Goal: Task Accomplishment & Management: Contribute content

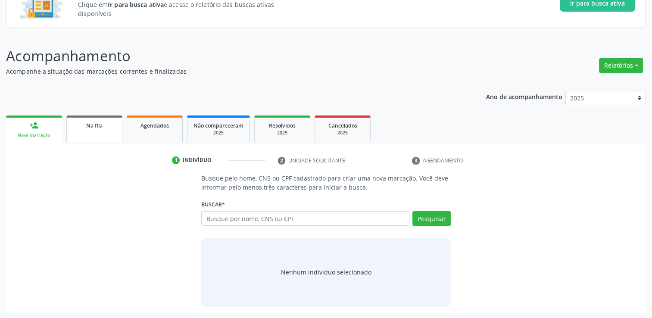
click at [95, 127] on span "Na fila" at bounding box center [94, 125] width 16 height 7
click at [95, 127] on div "Acompanhamento Acompanhe a situação das marcações correntes e finalizadas Relat…" at bounding box center [326, 179] width 640 height 268
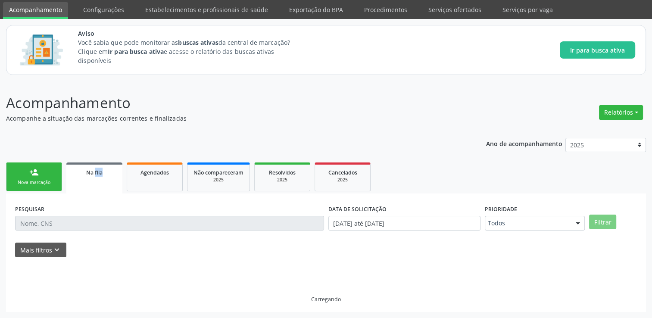
scroll to position [28, 0]
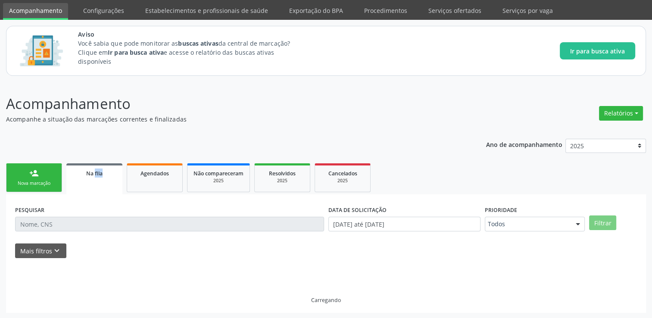
drag, startPoint x: 95, startPoint y: 127, endPoint x: 91, endPoint y: 183, distance: 56.2
click at [91, 183] on link "Na fila" at bounding box center [94, 178] width 56 height 31
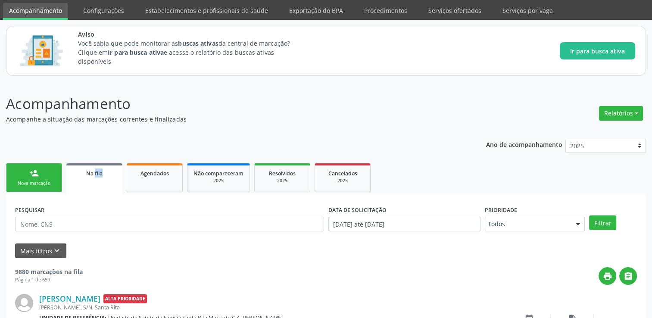
click at [78, 173] on div "Na fila" at bounding box center [94, 173] width 44 height 9
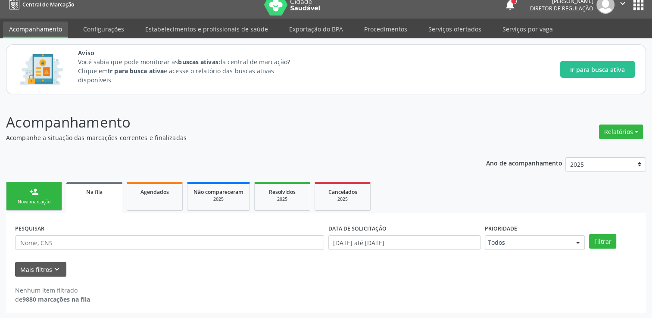
click at [220, 158] on div "Ano de acompanhamento 2025 person_add Nova marcação Na fila Agendados Não compa…" at bounding box center [326, 232] width 640 height 162
click at [96, 195] on div "Na fila" at bounding box center [94, 191] width 44 height 9
click at [134, 189] on div "Agendados" at bounding box center [154, 191] width 43 height 9
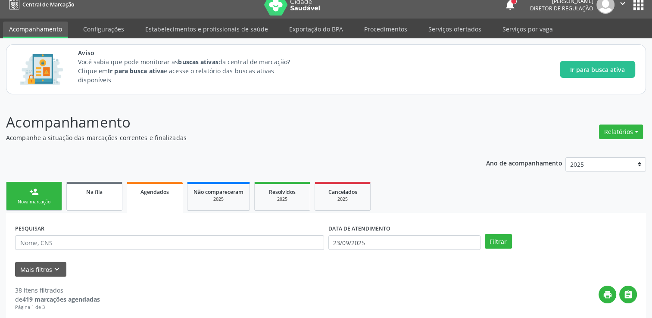
click at [83, 196] on link "Na fila" at bounding box center [94, 196] width 56 height 29
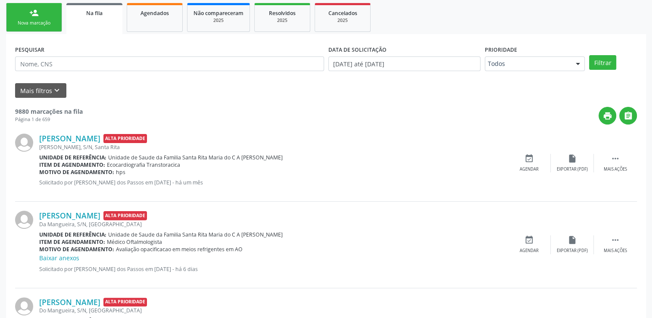
scroll to position [192, 0]
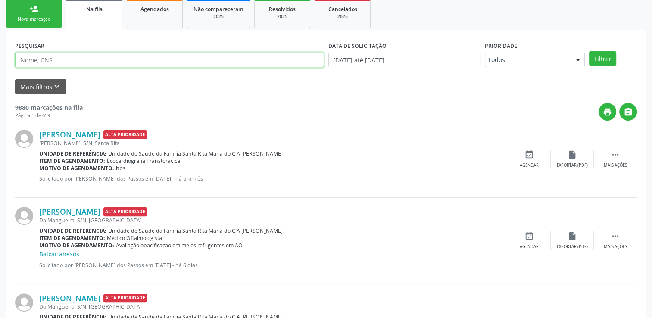
click at [38, 57] on input "text" at bounding box center [169, 60] width 309 height 15
click at [589, 51] on button "Filtrar" at bounding box center [602, 58] width 27 height 15
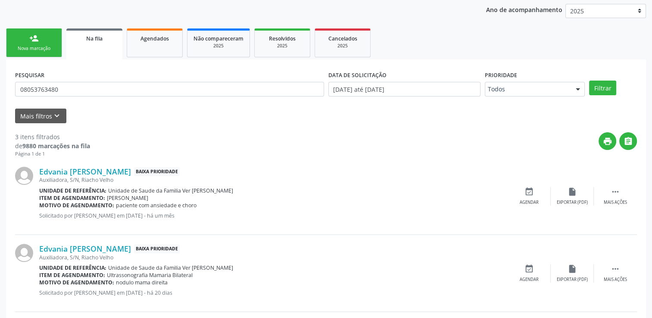
scroll to position [161, 0]
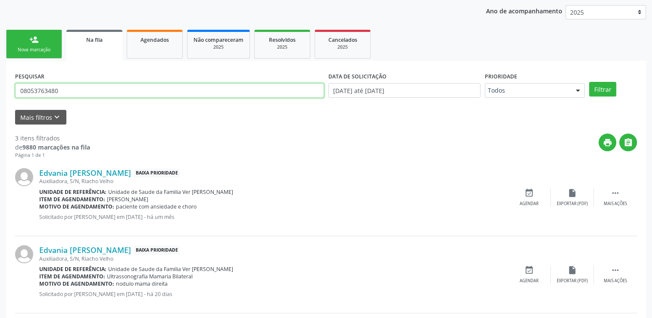
drag, startPoint x: 74, startPoint y: 94, endPoint x: 19, endPoint y: 86, distance: 55.4
click at [19, 86] on input "08053763480" at bounding box center [169, 90] width 309 height 15
type input "92565301472"
click at [589, 82] on button "Filtrar" at bounding box center [602, 89] width 27 height 15
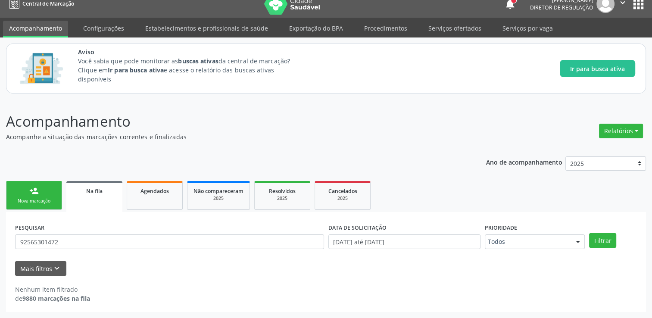
scroll to position [9, 0]
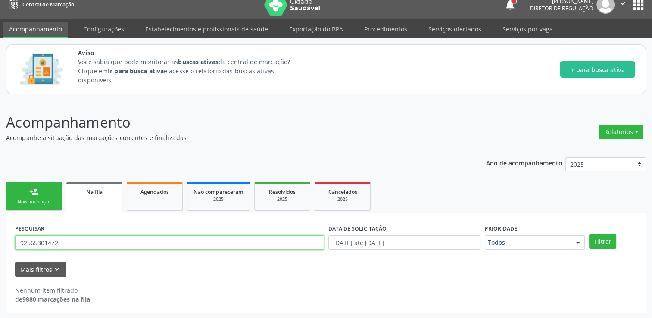
drag, startPoint x: 84, startPoint y: 242, endPoint x: -2, endPoint y: 241, distance: 85.4
click at [0, 241] on html "Central de Marcação notifications [PERSON_NAME] Diretor de regulação  Configur…" at bounding box center [326, 150] width 652 height 318
type input "15835284403"
click at [589, 234] on button "Filtrar" at bounding box center [602, 241] width 27 height 15
drag, startPoint x: 78, startPoint y: 244, endPoint x: 13, endPoint y: 235, distance: 66.2
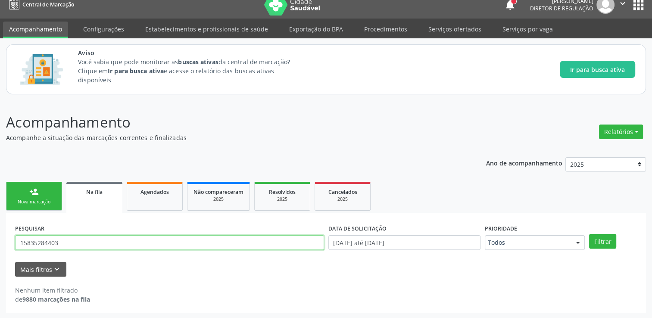
click at [14, 235] on div "PESQUISAR 15835284403" at bounding box center [169, 239] width 313 height 34
click at [589, 234] on button "Filtrar" at bounding box center [602, 241] width 27 height 15
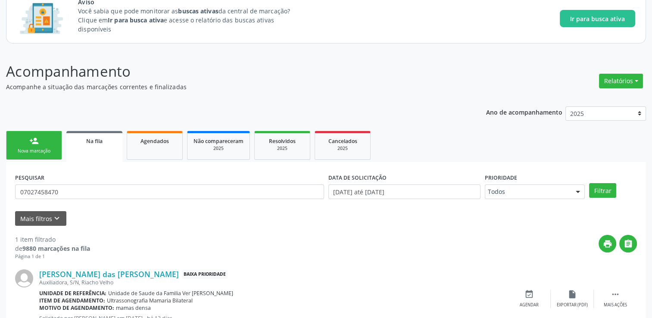
scroll to position [93, 0]
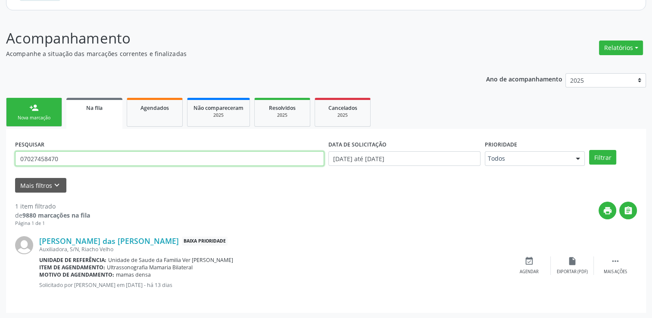
drag, startPoint x: 65, startPoint y: 154, endPoint x: 0, endPoint y: 154, distance: 65.1
click at [0, 154] on html "Central de Marcação notifications [PERSON_NAME] Diretor de regulação  Configur…" at bounding box center [326, 66] width 652 height 318
click at [589, 150] on button "Filtrar" at bounding box center [602, 157] width 27 height 15
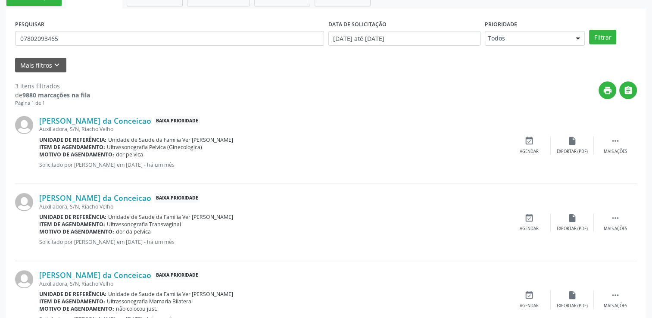
scroll to position [161, 0]
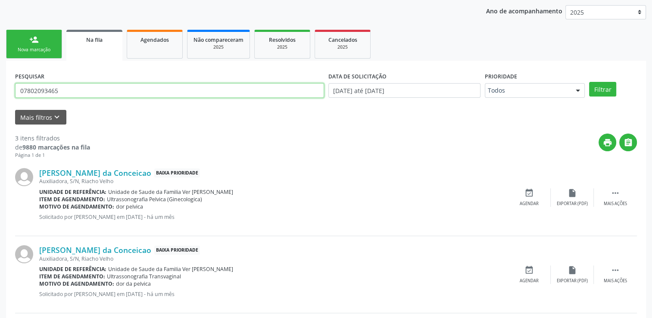
drag, startPoint x: 75, startPoint y: 92, endPoint x: 9, endPoint y: 87, distance: 66.2
click at [9, 87] on div "PESQUISAR 07802093465 DATA DE SOLICITAÇÃO [DATE] até [DATE] Prioridade Todos To…" at bounding box center [326, 230] width 640 height 338
click at [589, 82] on button "Filtrar" at bounding box center [602, 89] width 27 height 15
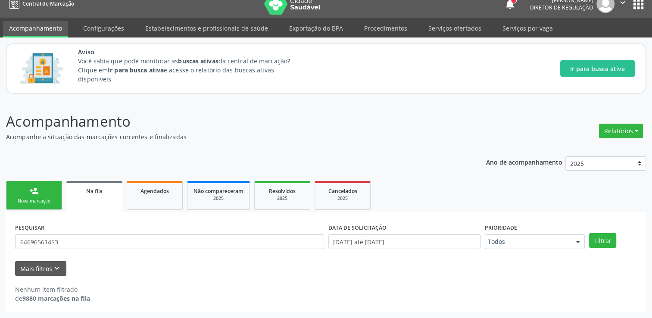
scroll to position [9, 0]
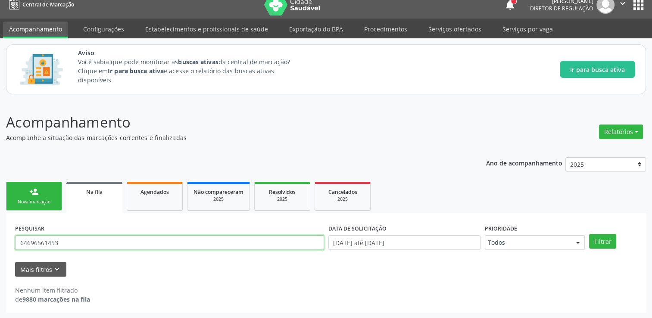
drag, startPoint x: 67, startPoint y: 238, endPoint x: 10, endPoint y: 246, distance: 57.6
click at [10, 246] on div "PESQUISAR 64696561453 DATA DE SOLICITAÇÃO [DATE] até [DATE] Prioridade Todos To…" at bounding box center [326, 263] width 640 height 100
click at [589, 234] on button "Filtrar" at bounding box center [602, 241] width 27 height 15
drag, startPoint x: 78, startPoint y: 247, endPoint x: 4, endPoint y: 238, distance: 75.1
click at [5, 238] on div "Acompanhamento Acompanhe a situação das marcações correntes e finalizadas Relat…" at bounding box center [326, 209] width 652 height 219
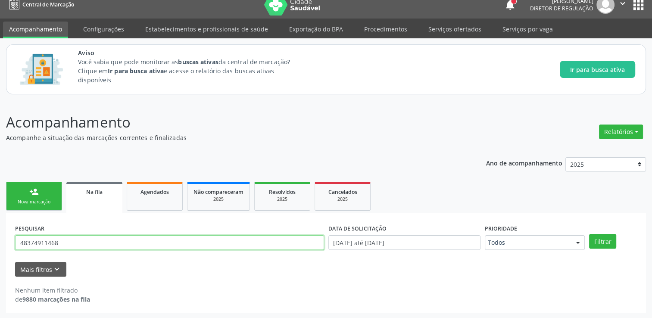
click at [589, 234] on button "Filtrar" at bounding box center [602, 241] width 27 height 15
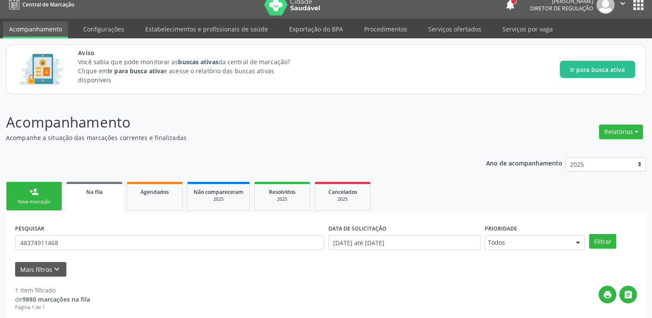
scroll to position [52, 0]
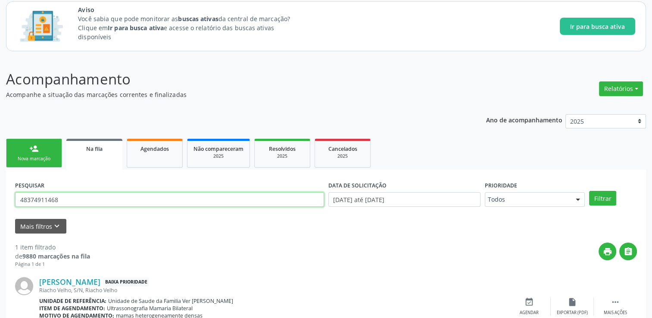
drag, startPoint x: 74, startPoint y: 199, endPoint x: 3, endPoint y: 199, distance: 71.1
click at [3, 199] on div "Acompanhamento Acompanhe a situação das marcações correntes e finalizadas Relat…" at bounding box center [326, 208] width 652 height 303
click at [589, 191] on button "Filtrar" at bounding box center [602, 198] width 27 height 15
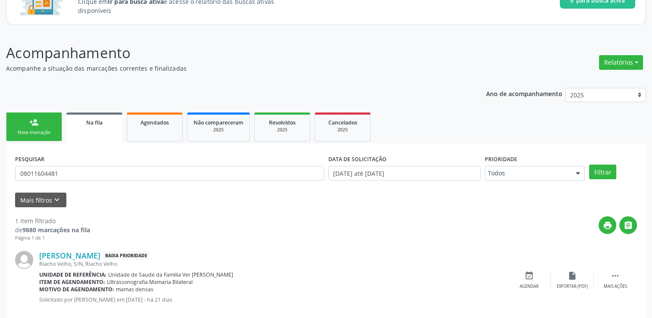
scroll to position [93, 0]
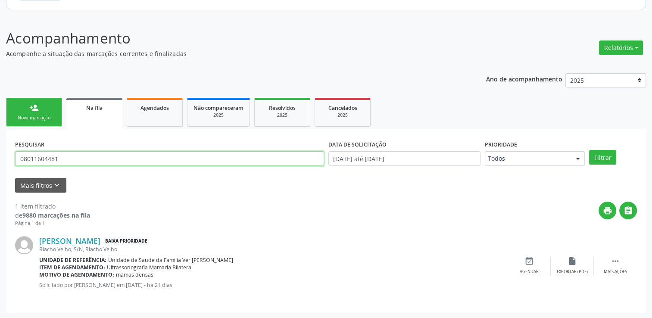
drag, startPoint x: 94, startPoint y: 152, endPoint x: 19, endPoint y: 154, distance: 74.6
click at [19, 154] on input "08011604481" at bounding box center [169, 158] width 309 height 15
type input "07111785428"
click at [589, 150] on button "Filtrar" at bounding box center [602, 157] width 27 height 15
drag, startPoint x: 64, startPoint y: 157, endPoint x: 0, endPoint y: 155, distance: 63.9
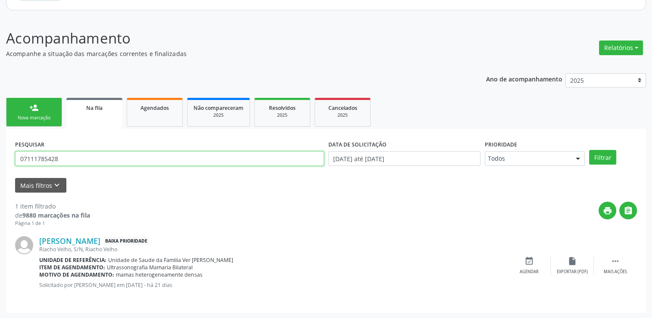
click at [0, 155] on html "Central de Marcação notifications [PERSON_NAME] Diretor de regulação  Configur…" at bounding box center [326, 66] width 652 height 318
click at [589, 150] on button "Filtrar" at bounding box center [602, 157] width 27 height 15
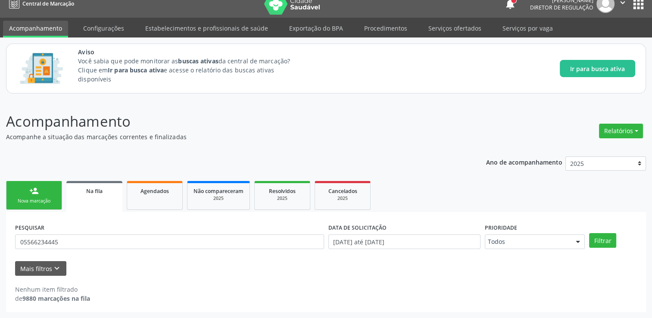
scroll to position [9, 0]
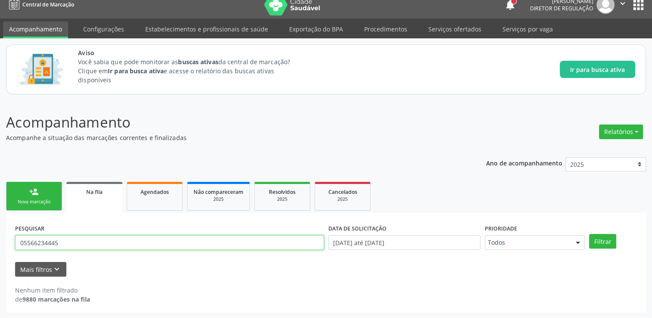
drag, startPoint x: 77, startPoint y: 238, endPoint x: 4, endPoint y: 238, distance: 72.9
click at [4, 238] on div "Acompanhamento Acompanhe a situação das marcações correntes e finalizadas Relat…" at bounding box center [326, 209] width 652 height 219
click at [589, 234] on button "Filtrar" at bounding box center [602, 241] width 27 height 15
drag, startPoint x: 91, startPoint y: 241, endPoint x: 0, endPoint y: 239, distance: 91.4
click at [0, 240] on html "Central de Marcação notifications [PERSON_NAME] Diretor de regulação  Configur…" at bounding box center [326, 150] width 652 height 318
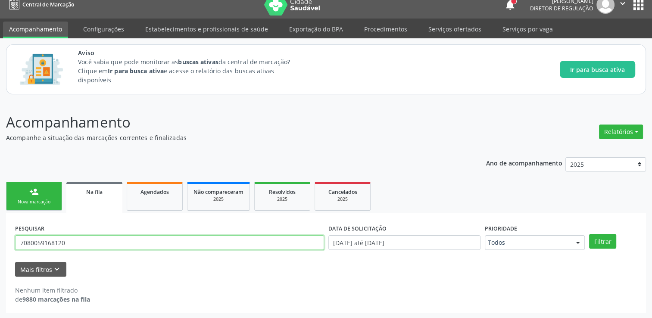
type input "7080059168120"
click at [589, 234] on button "Filtrar" at bounding box center [602, 241] width 27 height 15
drag, startPoint x: 69, startPoint y: 247, endPoint x: 9, endPoint y: 235, distance: 61.0
click at [9, 235] on div "PESQUISAR 7080059168120 DATA DE SOLICITAÇÃO [DATE] até [DATE] Prioridade Todos …" at bounding box center [326, 263] width 640 height 100
type input "tuquanduba"
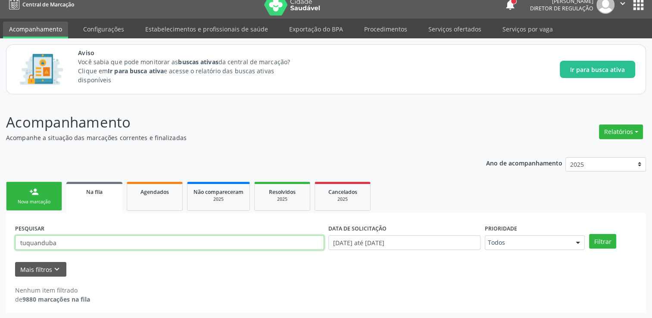
click at [589, 234] on button "Filtrar" at bounding box center [602, 241] width 27 height 15
drag, startPoint x: 66, startPoint y: 241, endPoint x: -2, endPoint y: 242, distance: 67.7
click at [0, 242] on html "Central de Marcação notifications [PERSON_NAME] Diretor de regulação  Configur…" at bounding box center [326, 150] width 652 height 318
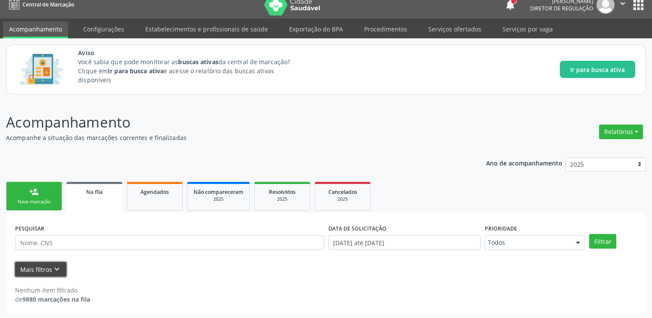
click at [64, 273] on button "Mais filtros keyboard_arrow_down" at bounding box center [40, 269] width 51 height 15
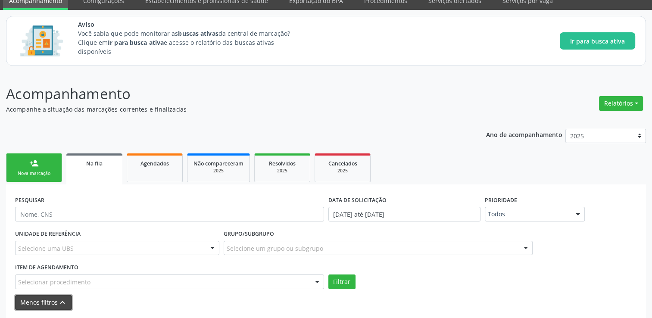
scroll to position [71, 0]
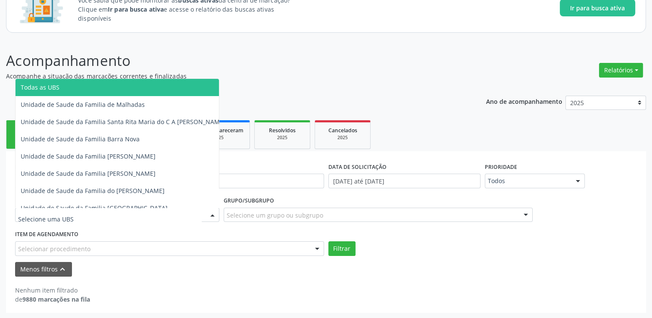
click at [119, 217] on div at bounding box center [117, 215] width 204 height 15
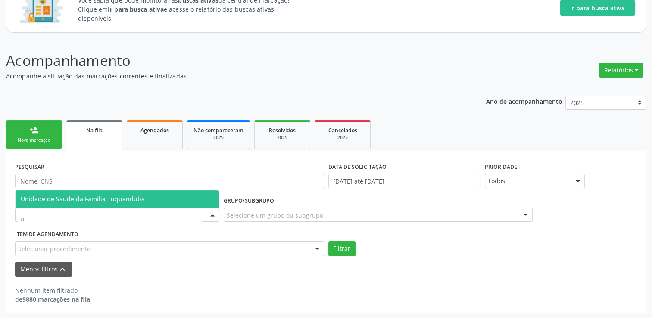
type input "tuq"
click at [126, 202] on span "Unidade de Saude da Familia Tuquanduba" at bounding box center [83, 199] width 124 height 8
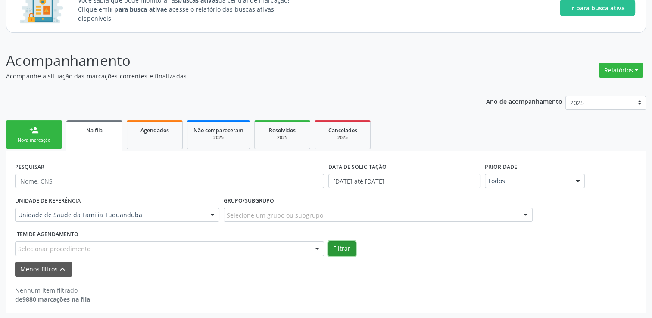
click at [353, 250] on button "Filtrar" at bounding box center [342, 248] width 27 height 15
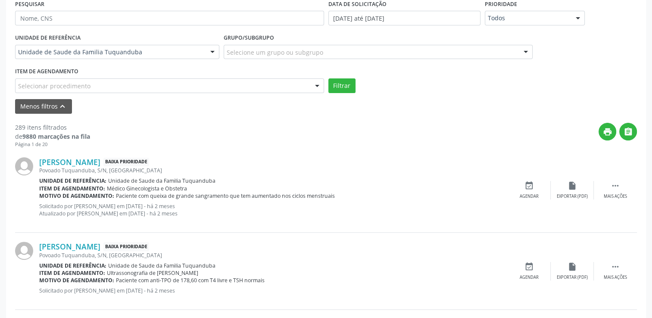
scroll to position [200, 0]
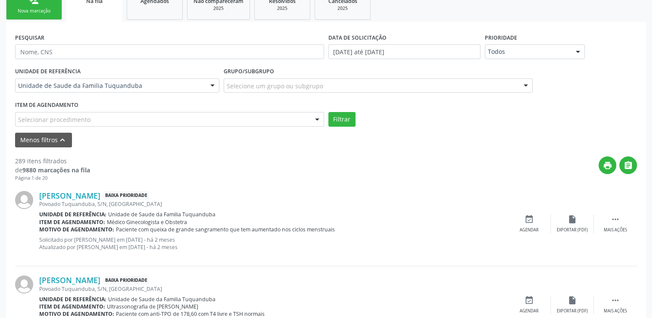
click at [178, 124] on div "Selecionar procedimento" at bounding box center [169, 119] width 309 height 15
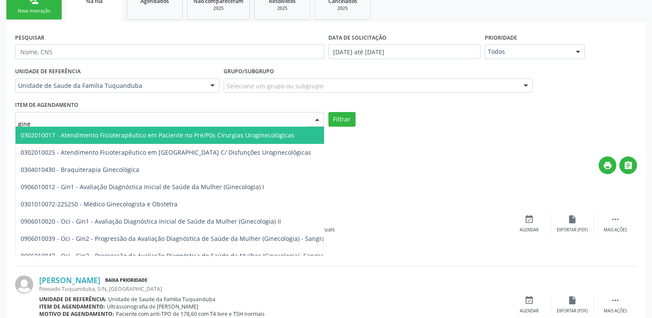
type input "ginec"
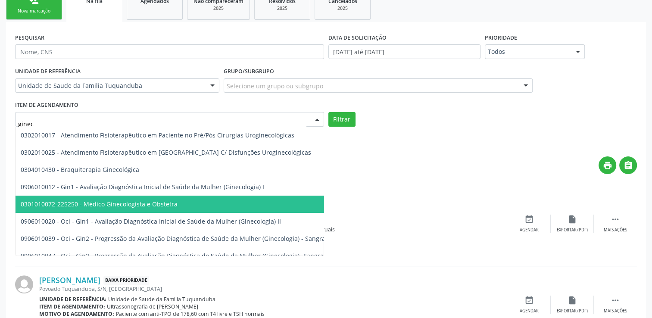
click at [151, 200] on span "0301010072-225250 - Médico Ginecologista e Obstetra" at bounding box center [99, 204] width 157 height 8
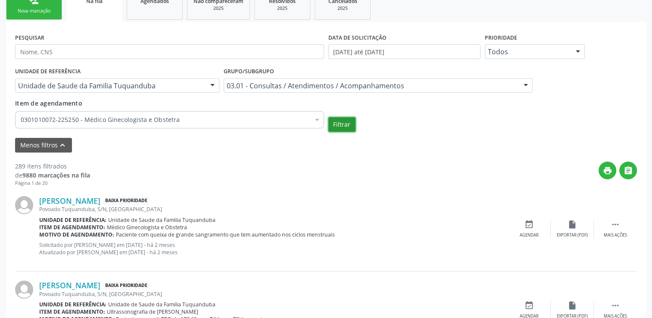
click at [333, 122] on button "Filtrar" at bounding box center [342, 124] width 27 height 15
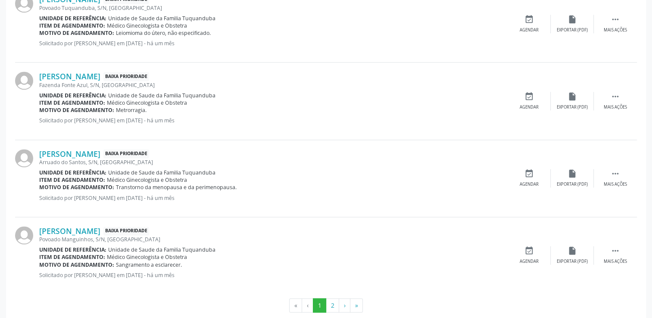
scroll to position [1272, 0]
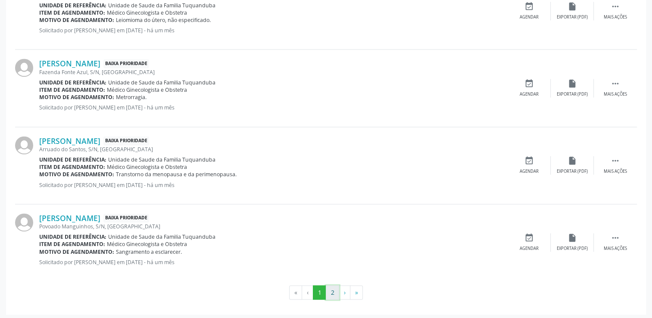
click at [333, 287] on button "2" at bounding box center [332, 292] width 13 height 15
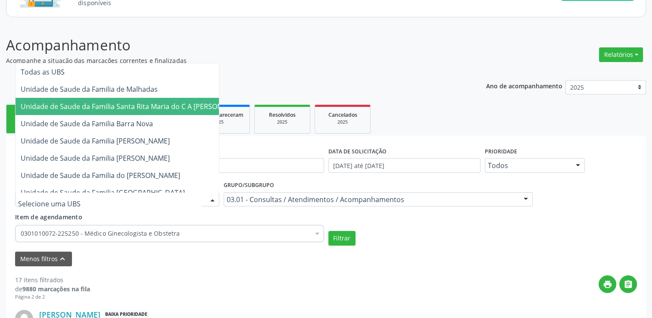
scroll to position [43, 0]
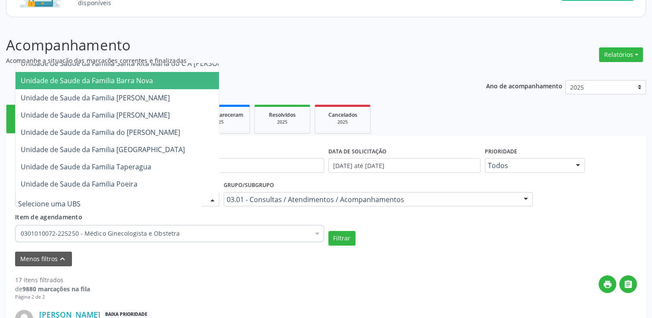
click at [132, 83] on span "Unidade de Saude da Familia Barra Nova" at bounding box center [87, 80] width 132 height 9
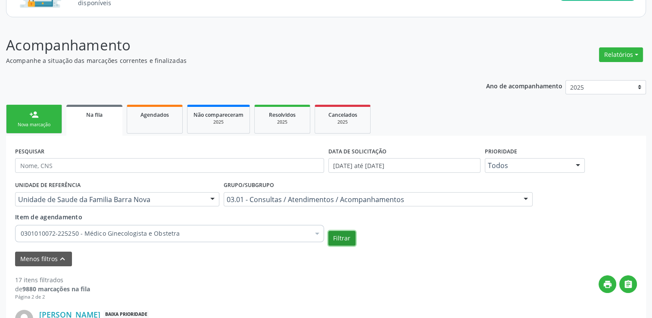
click at [340, 241] on button "Filtrar" at bounding box center [342, 238] width 27 height 15
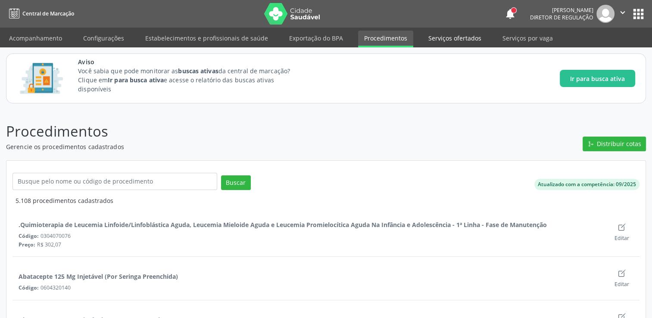
click at [442, 36] on link "Serviços ofertados" at bounding box center [455, 38] width 65 height 15
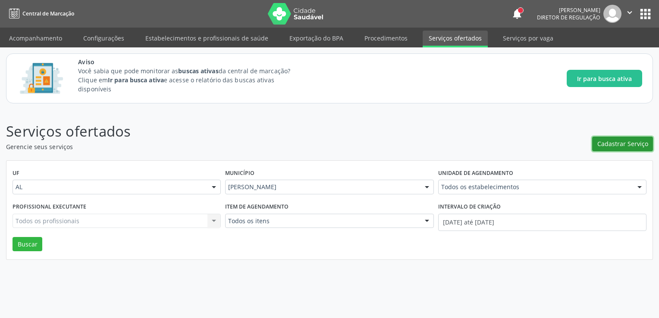
click at [624, 139] on span "Cadastrar Serviço" at bounding box center [622, 143] width 51 height 9
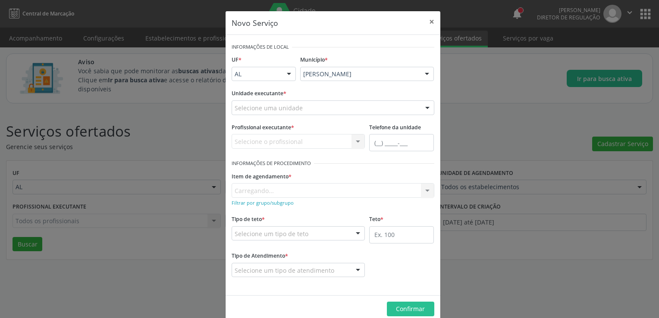
click at [281, 101] on div "Selecione uma unidade" at bounding box center [333, 107] width 203 height 15
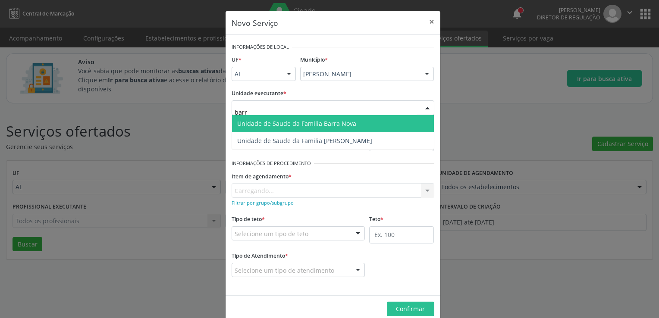
type input "barra"
click at [291, 120] on span "Unidade de Saude da Familia Barra Nova" at bounding box center [296, 123] width 119 height 8
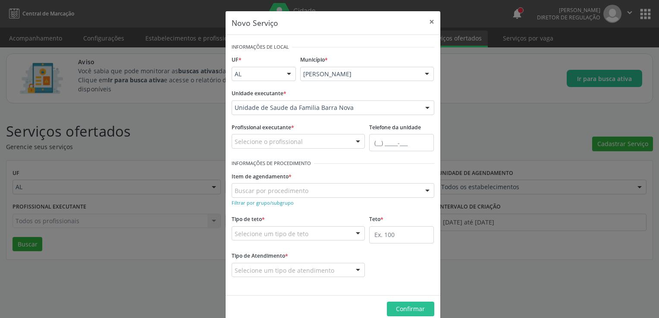
click at [341, 141] on div "Selecione o profissional" at bounding box center [299, 141] width 134 height 15
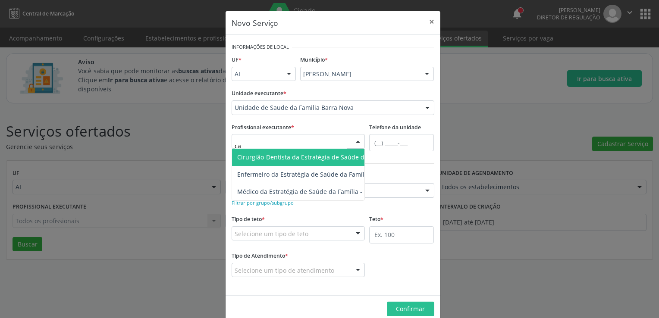
type input "c"
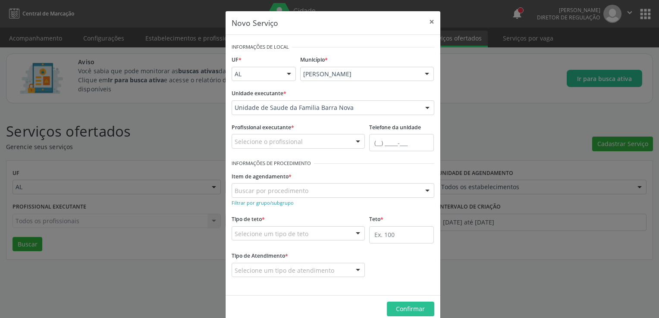
click at [322, 126] on div "Profissional executante * Selecione o profissional Cirurgião Dentista - Clínico…" at bounding box center [299, 135] width 134 height 28
click at [329, 187] on div "Buscar por procedimento" at bounding box center [333, 190] width 203 height 15
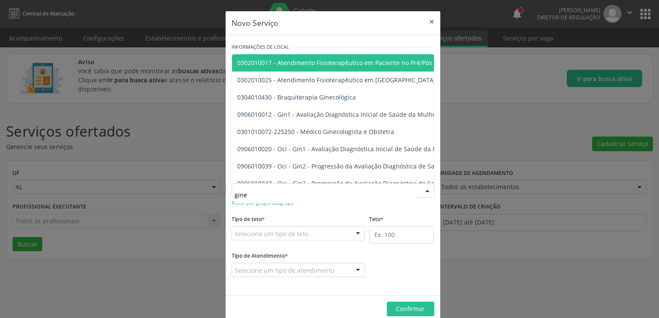
type input "ginec"
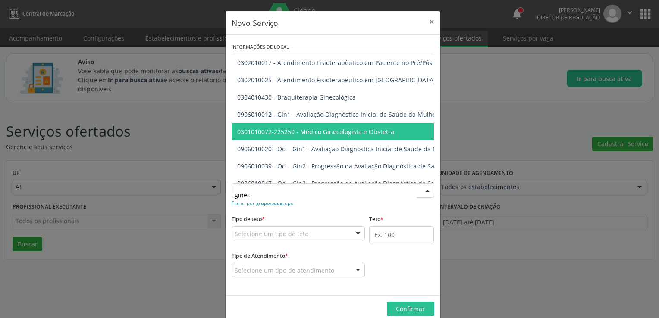
click at [334, 135] on span "0301010072-225250 - Médico Ginecologista e Obstetra" at bounding box center [315, 132] width 157 height 8
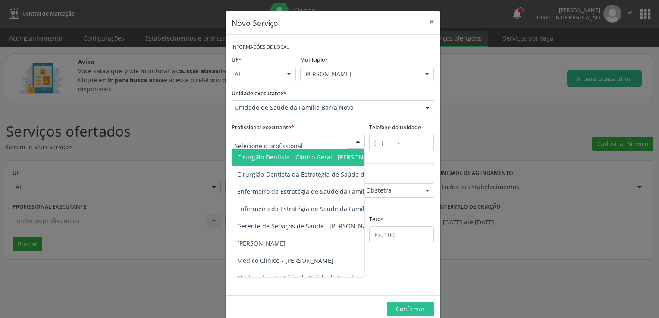
click at [351, 141] on div at bounding box center [357, 142] width 13 height 15
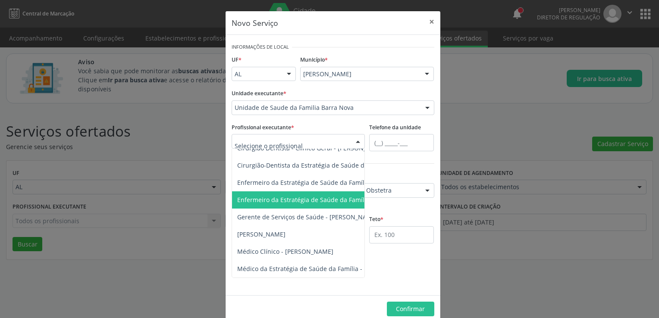
scroll to position [14, 0]
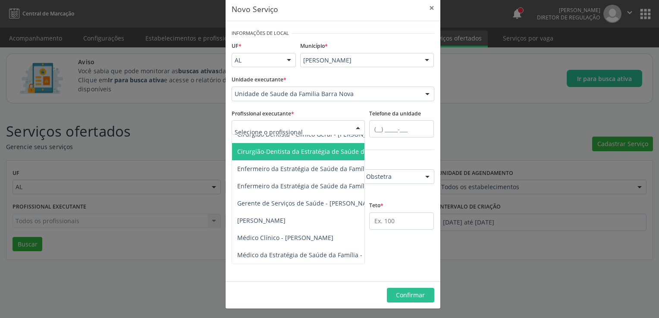
click at [307, 110] on div "Profissional executante * Cirurgião Dentista - Clínico Geral - Daniella Lopes d…" at bounding box center [299, 121] width 134 height 28
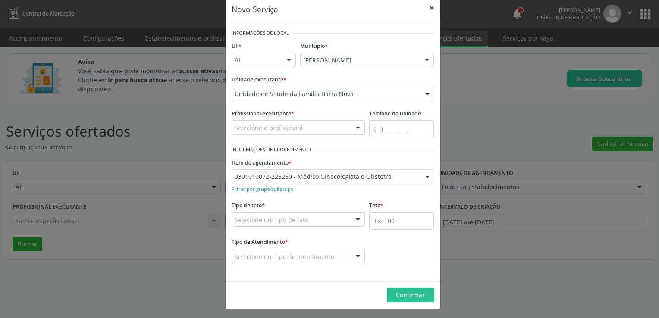
click at [425, 7] on button "×" at bounding box center [431, 7] width 17 height 21
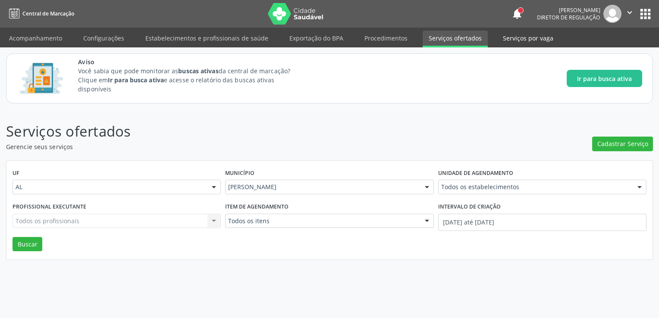
click at [515, 39] on link "Serviços por vaga" at bounding box center [528, 38] width 63 height 15
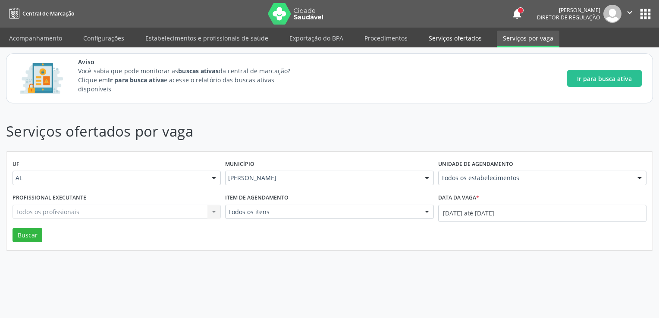
click at [445, 42] on link "Serviços ofertados" at bounding box center [455, 38] width 65 height 15
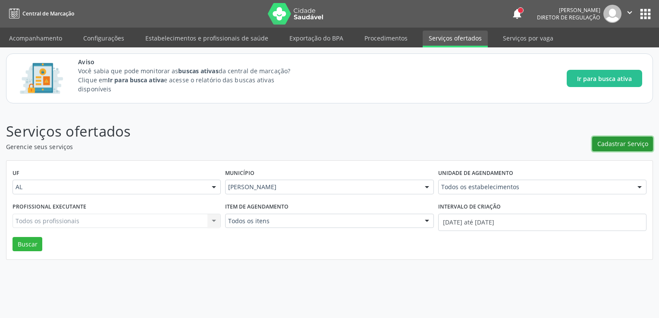
click at [603, 138] on button "Cadastrar Serviço" at bounding box center [622, 144] width 61 height 15
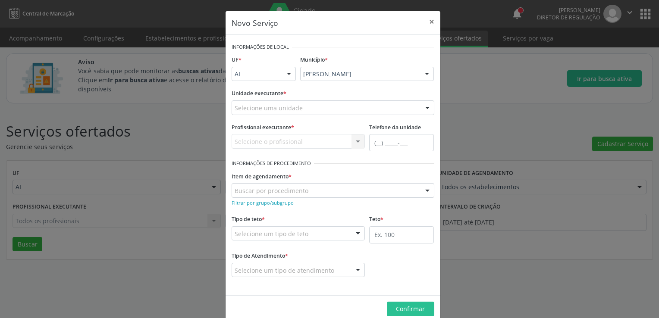
click at [325, 116] on div "Unidade executante * Selecione uma unidade Aeronave Baron 58 Aeronave Cessna As…" at bounding box center [332, 104] width 207 height 34
click at [320, 110] on div "Selecione uma unidade" at bounding box center [333, 107] width 203 height 15
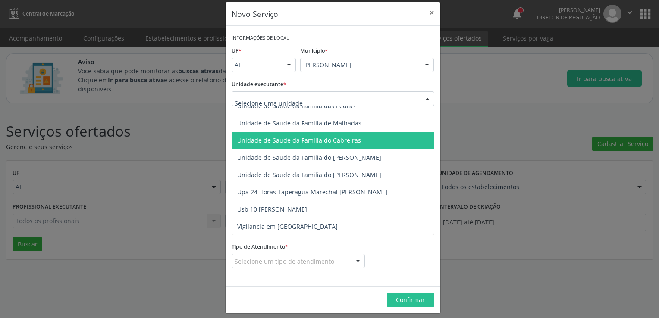
scroll to position [14, 0]
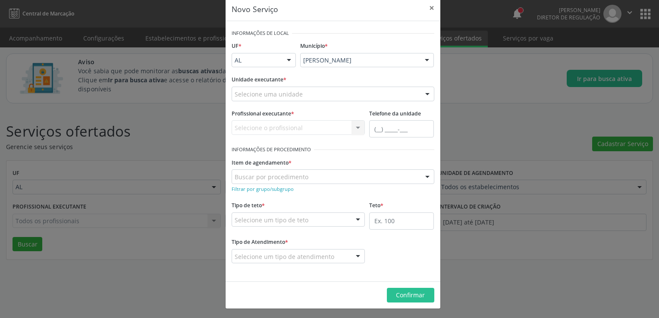
click at [414, 98] on div "Selecione uma unidade" at bounding box center [333, 94] width 203 height 15
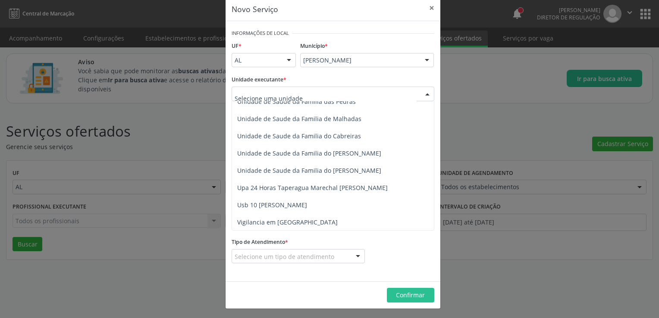
scroll to position [681, 0]
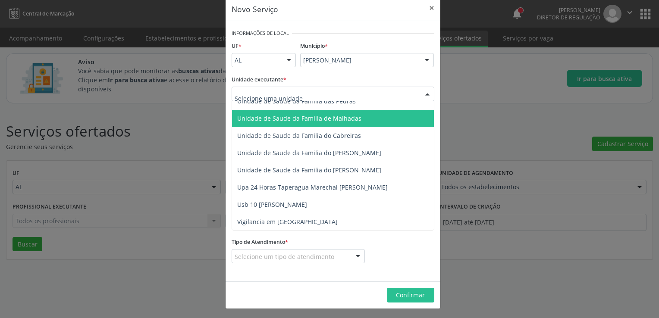
click at [354, 121] on span "Unidade de Saude da Familia de Malhadas" at bounding box center [339, 118] width 215 height 17
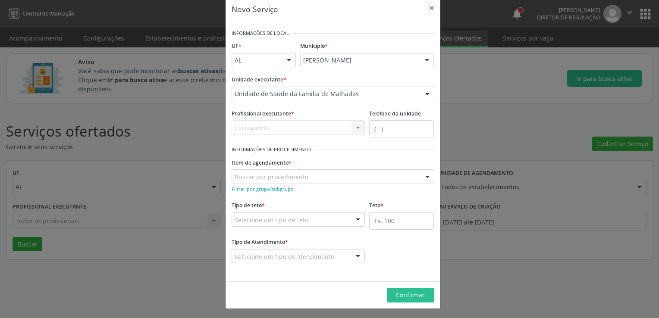
click at [344, 123] on div "Carregando... Nenhum resultado encontrado para: " " Não há nenhuma opção para s…" at bounding box center [299, 127] width 134 height 15
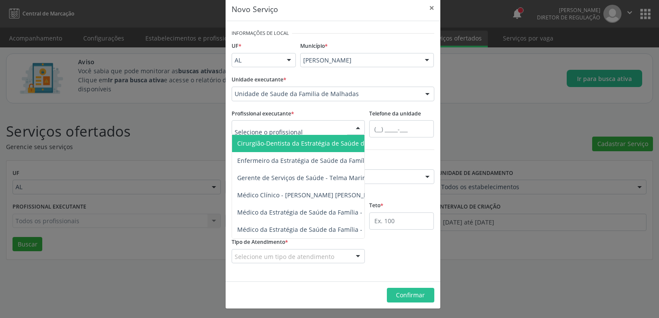
click at [354, 130] on div at bounding box center [357, 128] width 13 height 15
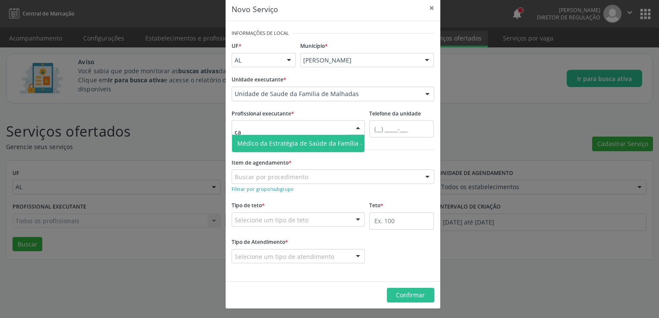
type input "c"
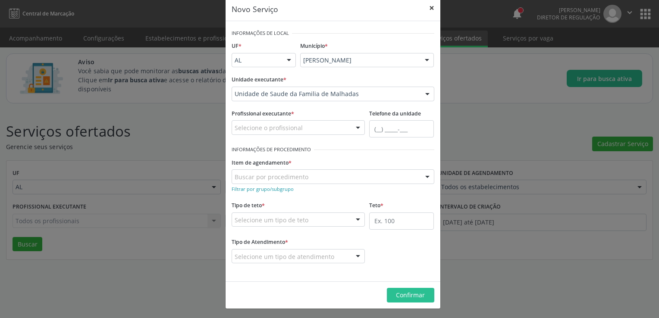
click at [426, 11] on button "×" at bounding box center [431, 7] width 17 height 21
